Goal: Find specific page/section: Find specific page/section

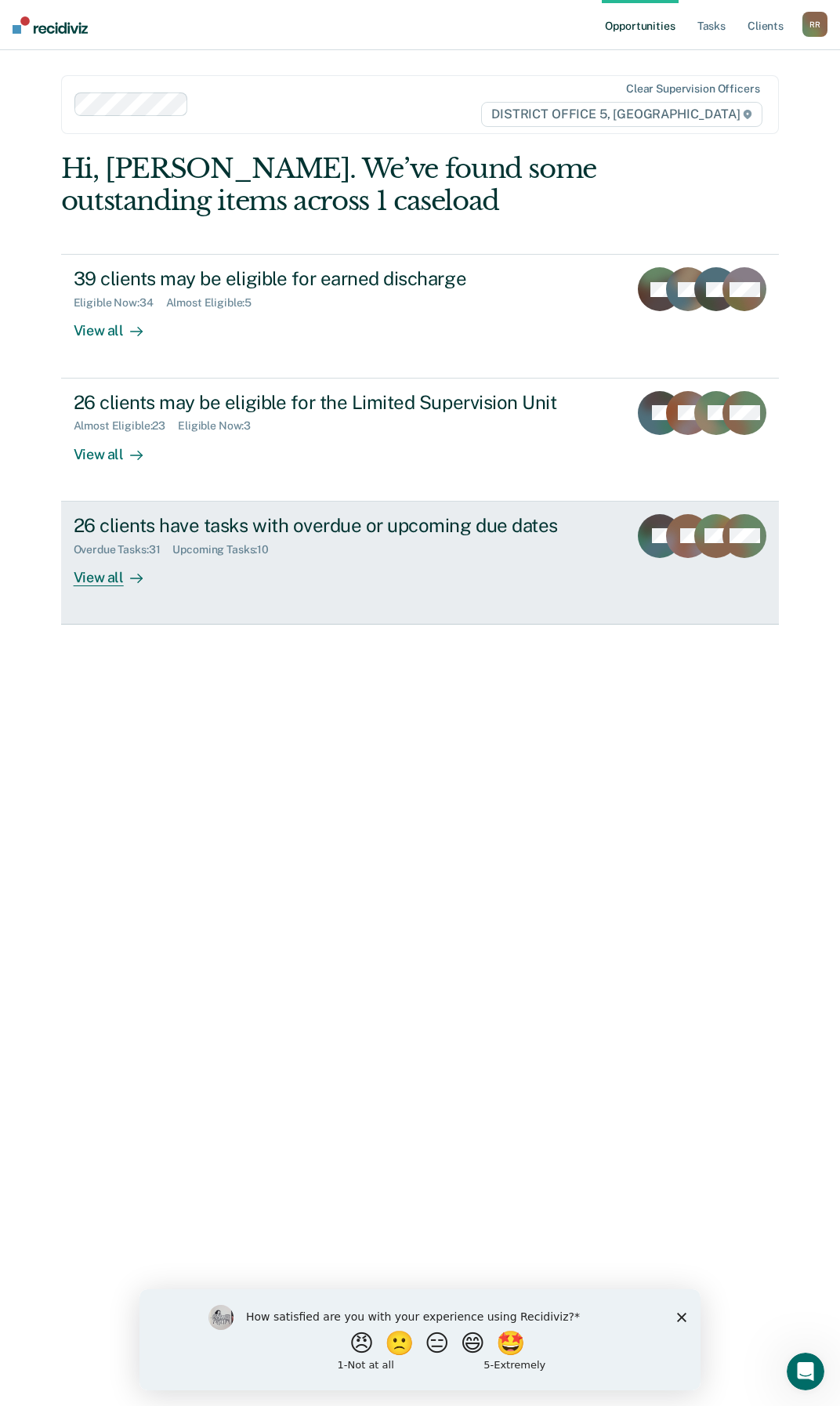
click at [112, 583] on div "View all" at bounding box center [117, 571] width 88 height 31
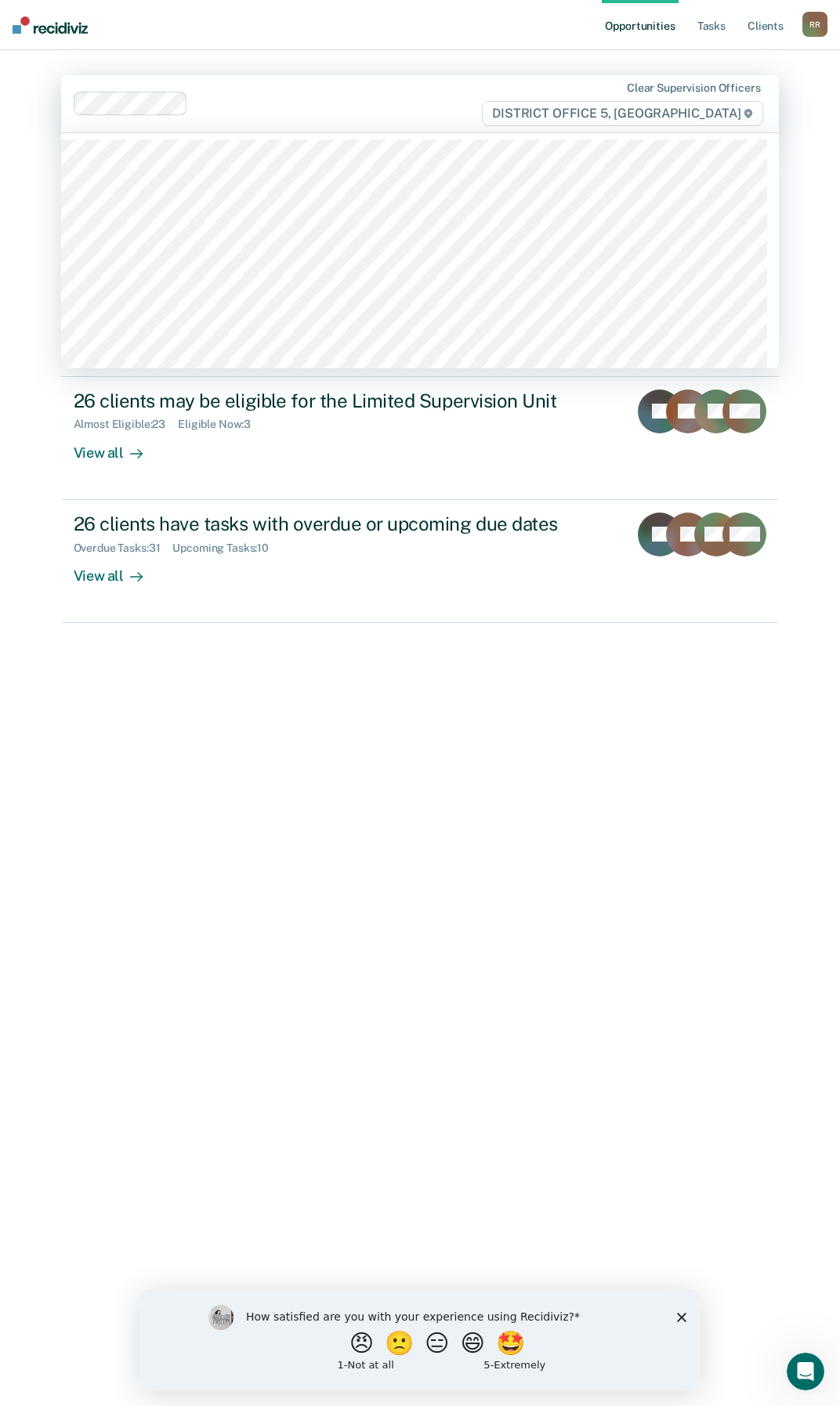
click at [230, 82] on div "Clear supervision officers DISTRICT OFFICE 5, [GEOGRAPHIC_DATA]" at bounding box center [420, 104] width 719 height 57
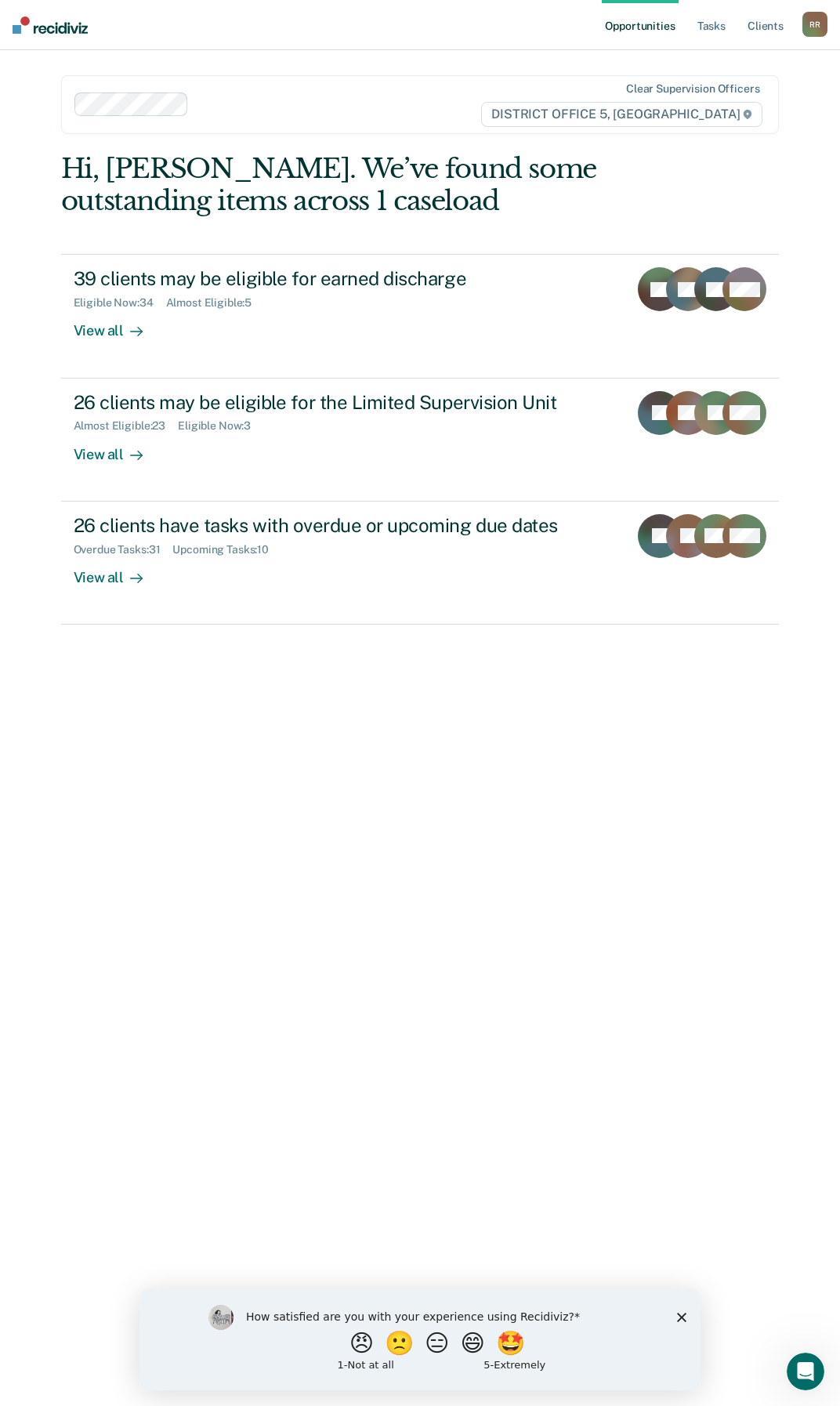
click at [652, 32] on link "Opportunities" at bounding box center [640, 25] width 76 height 50
click at [721, 30] on link "Tasks" at bounding box center [712, 25] width 35 height 50
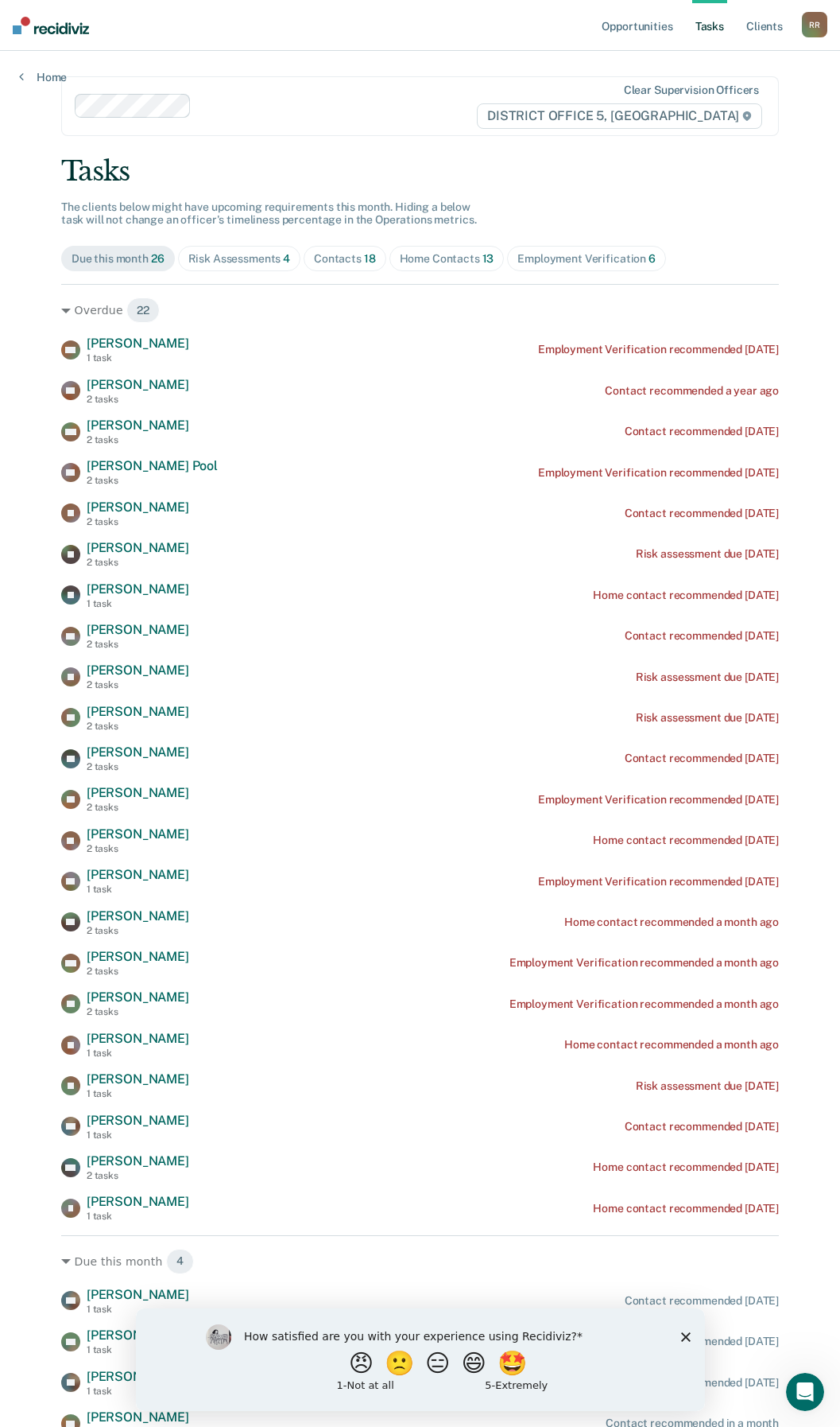
click at [418, 257] on div "Home Contacts 13" at bounding box center [447, 259] width 95 height 14
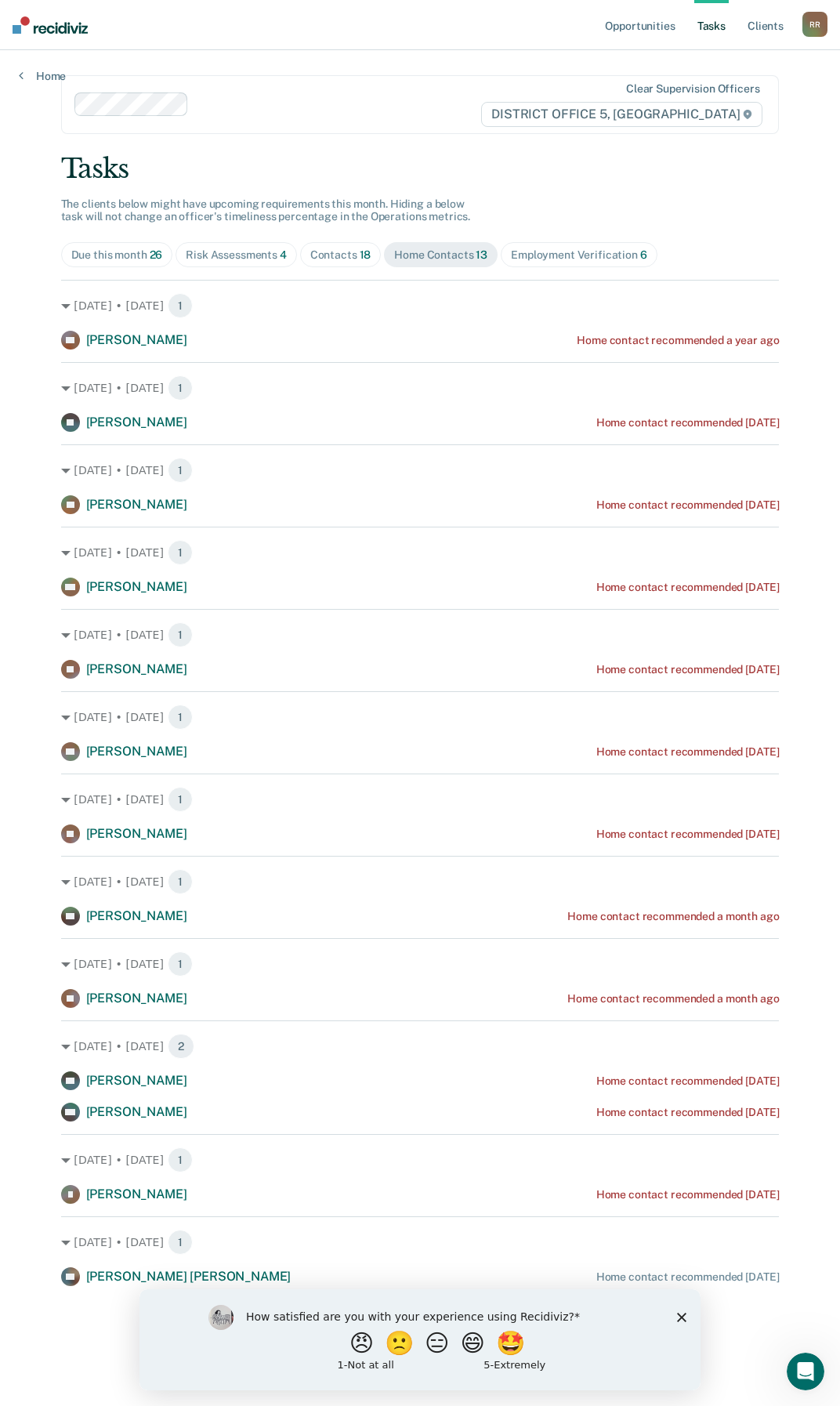
click at [362, 256] on span "18" at bounding box center [365, 255] width 12 height 13
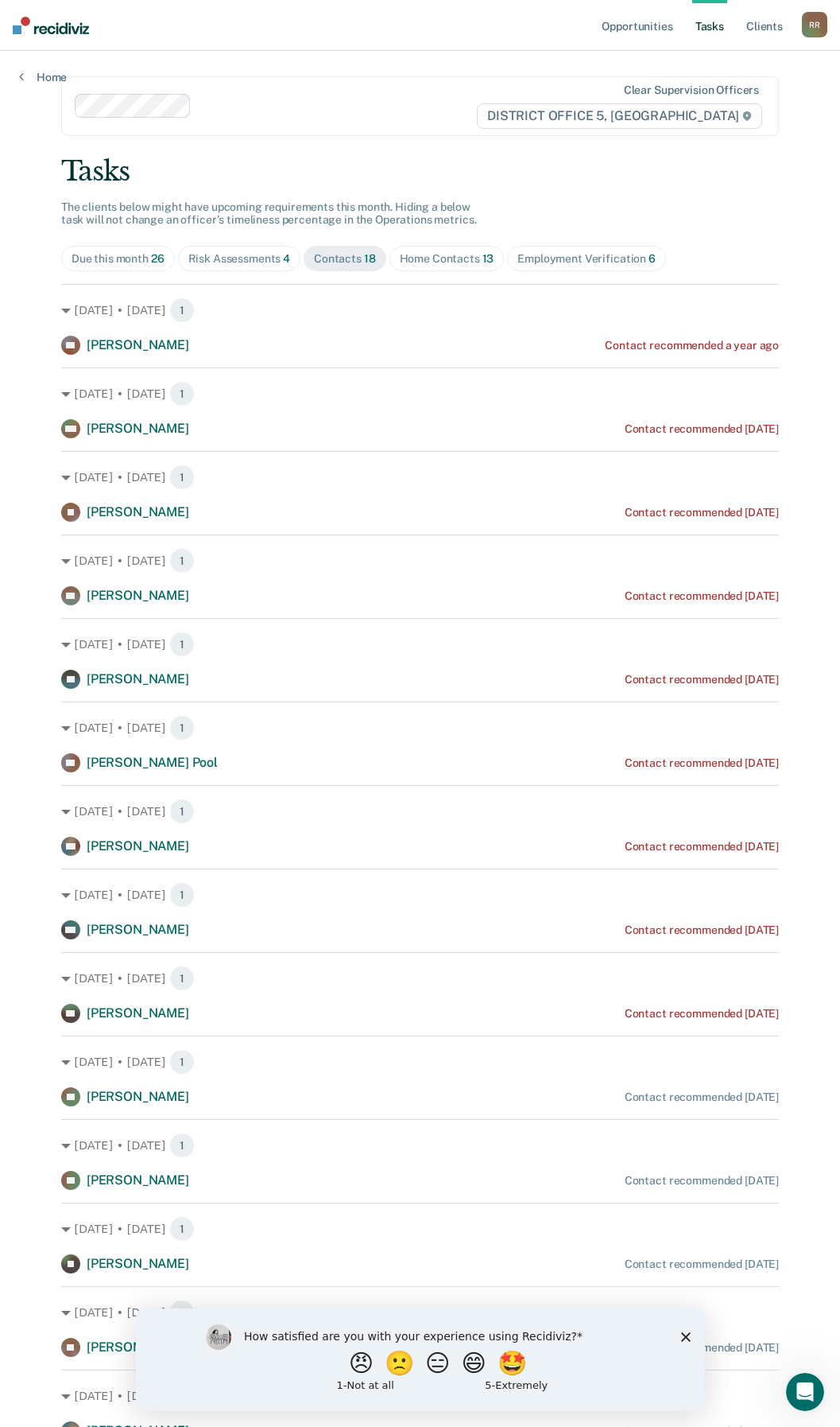
click at [575, 262] on div "Employment Verification 6" at bounding box center [586, 259] width 138 height 14
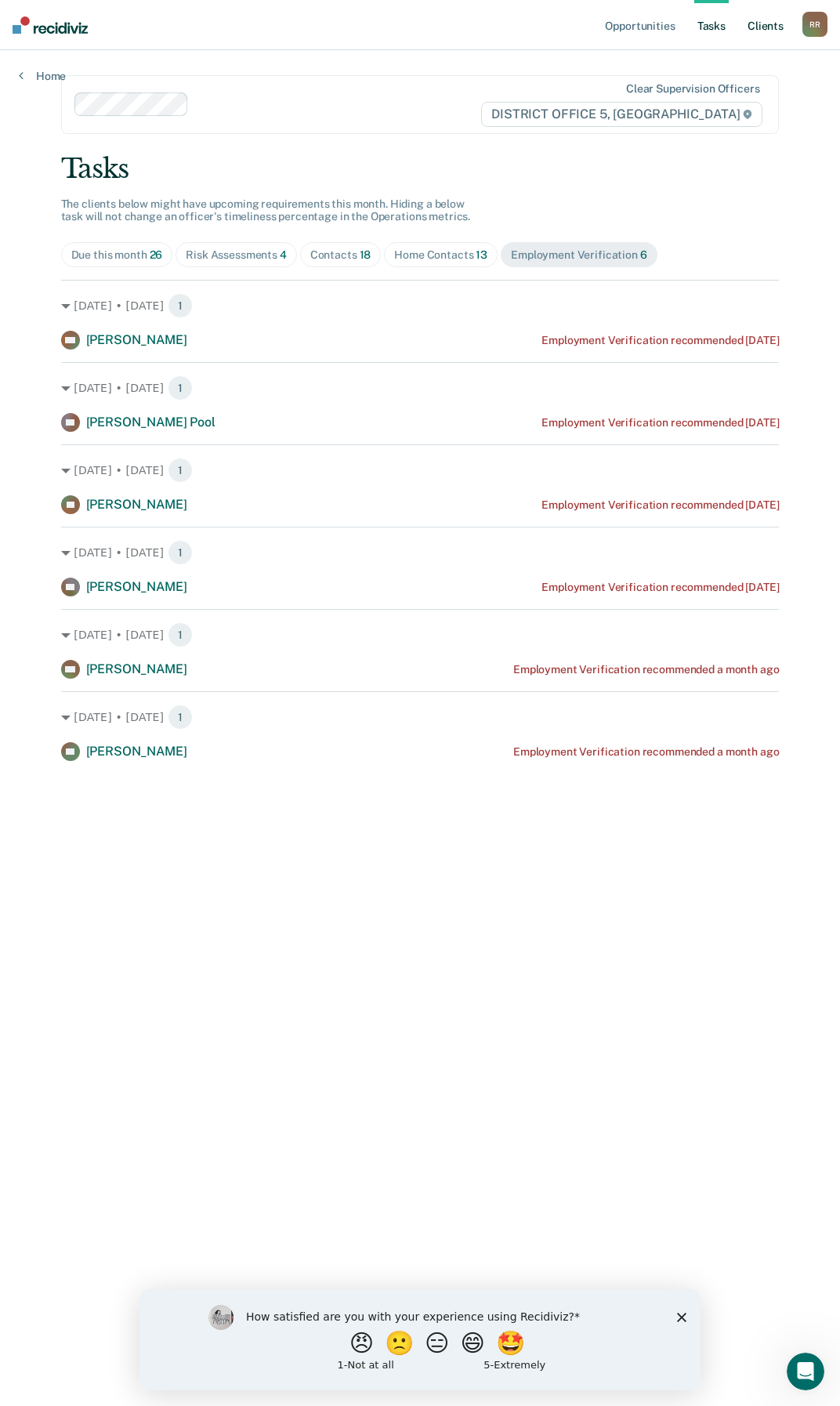
click at [765, 26] on link "Client s" at bounding box center [765, 25] width 42 height 50
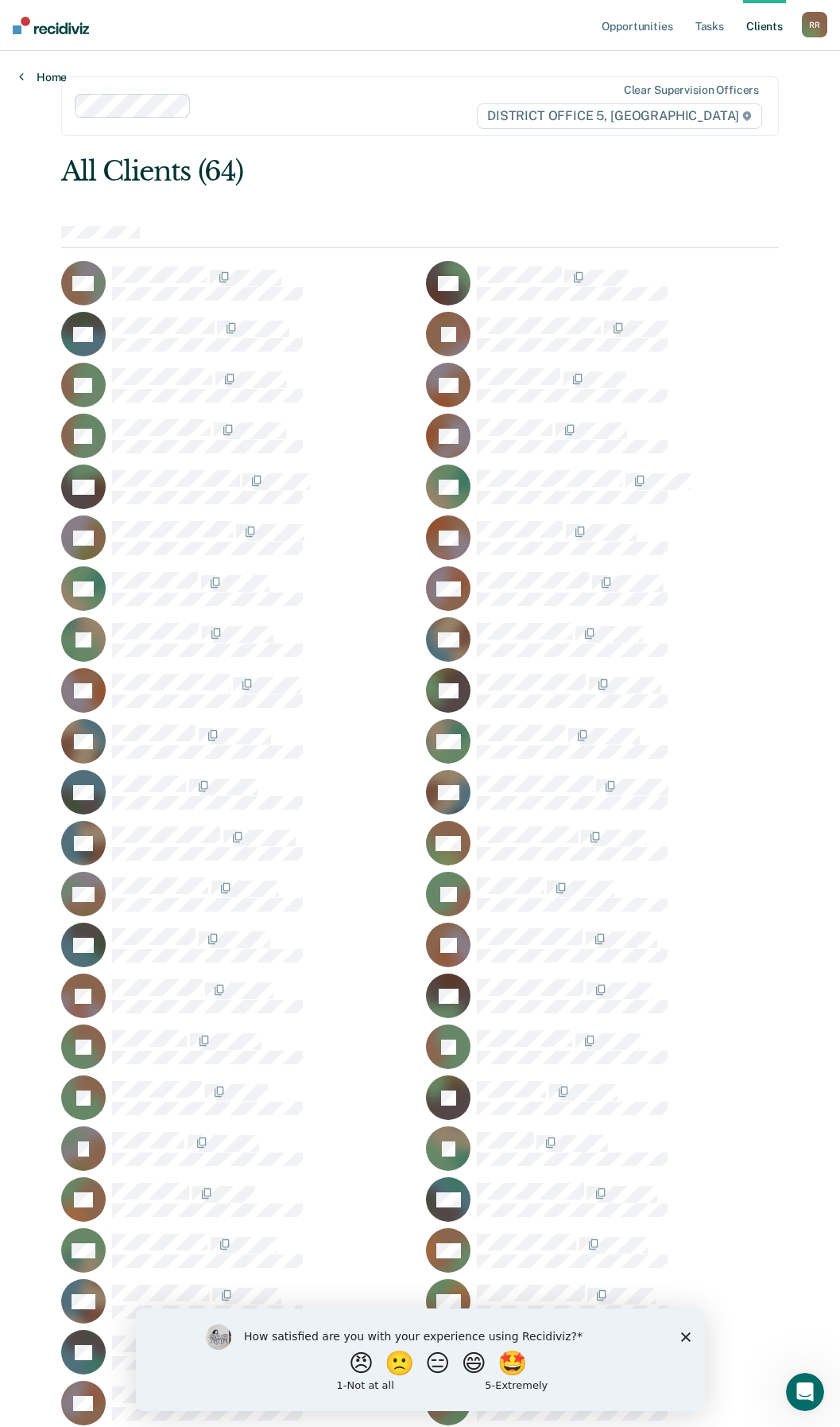
click at [45, 77] on link "Home" at bounding box center [43, 77] width 47 height 14
